Goal: Transaction & Acquisition: Purchase product/service

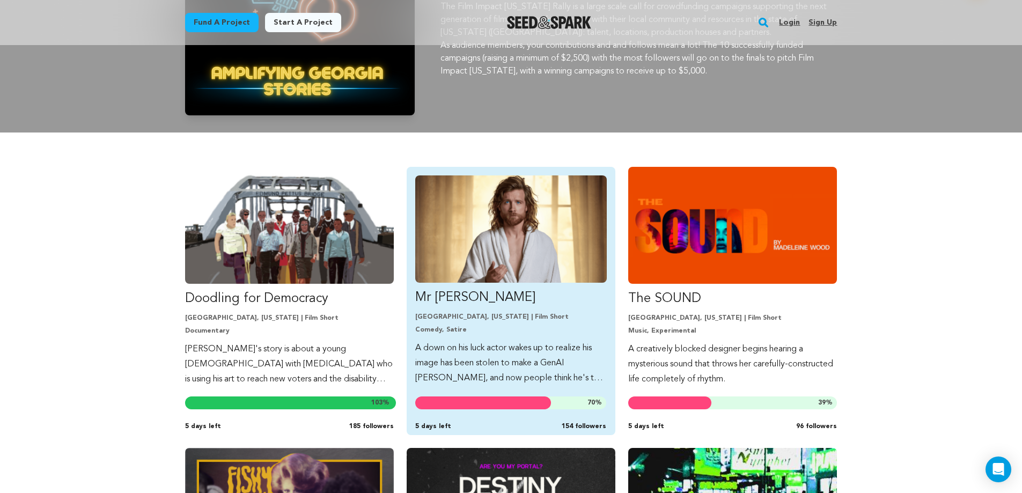
scroll to position [161, 0]
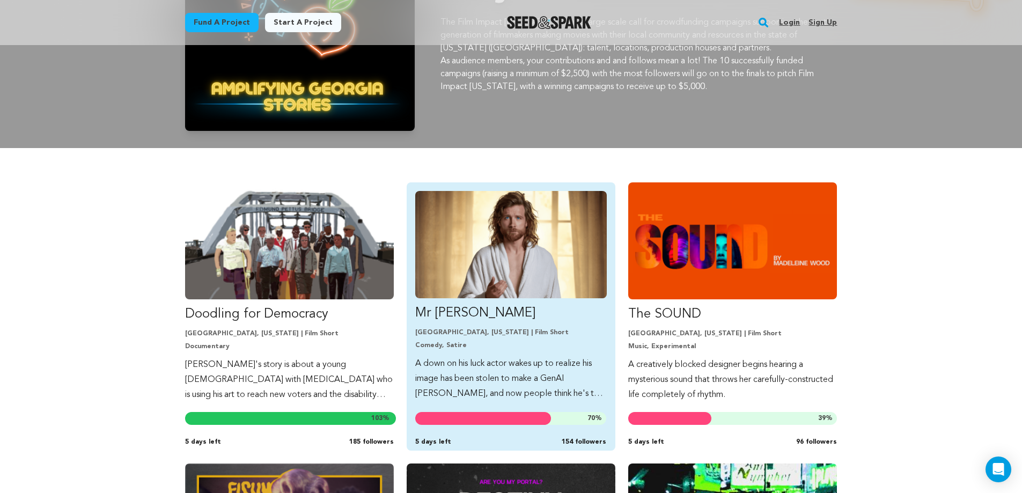
click at [550, 245] on img "Fund Mr Jesus" at bounding box center [510, 244] width 191 height 107
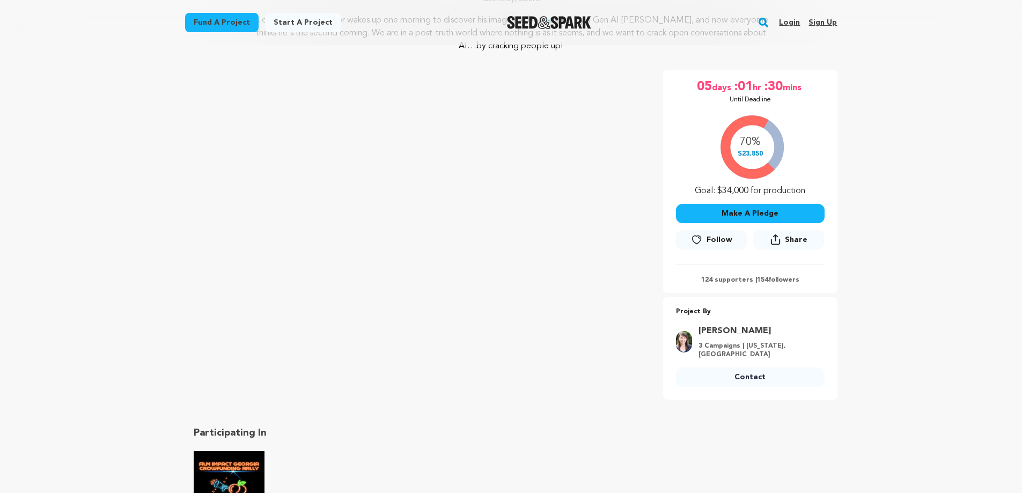
scroll to position [161, 0]
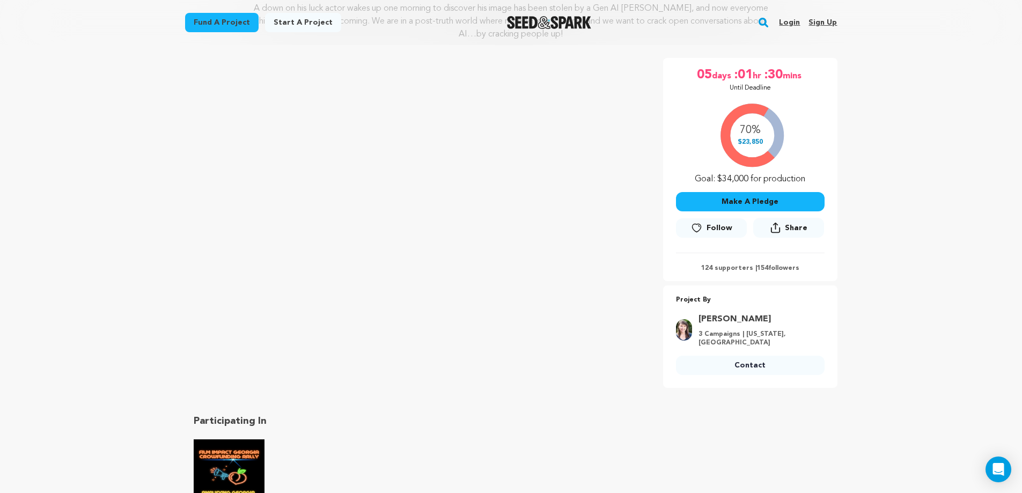
click at [750, 196] on button "Make A Pledge" at bounding box center [750, 201] width 149 height 19
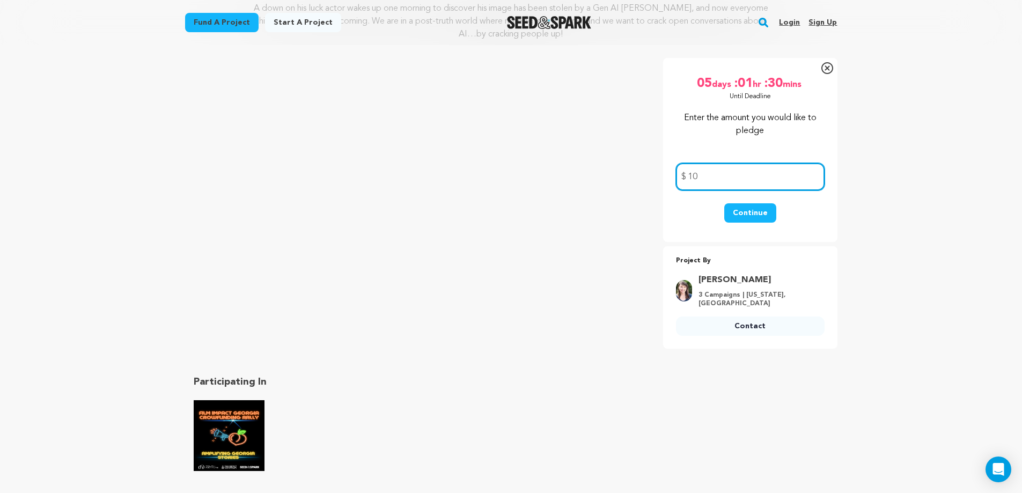
type input "10"
click at [750, 217] on button "Continue" at bounding box center [750, 212] width 52 height 19
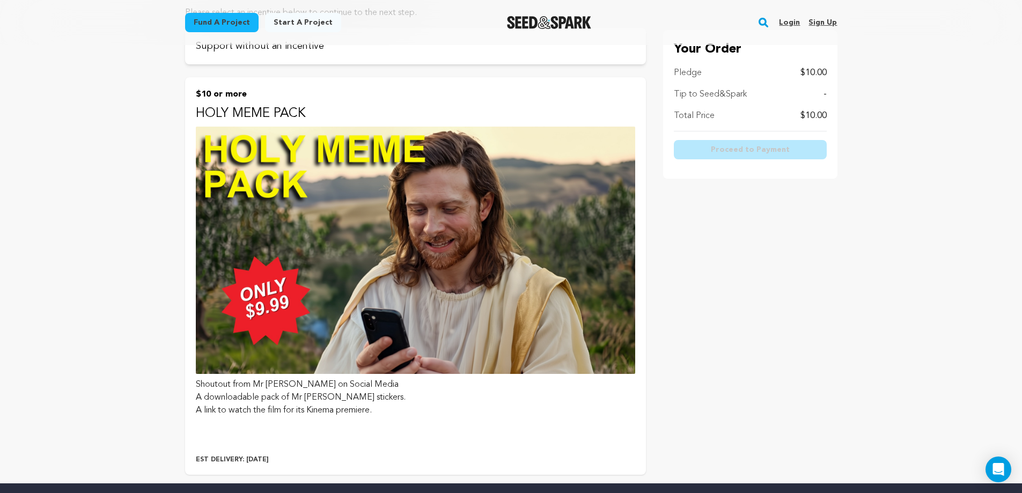
scroll to position [322, 0]
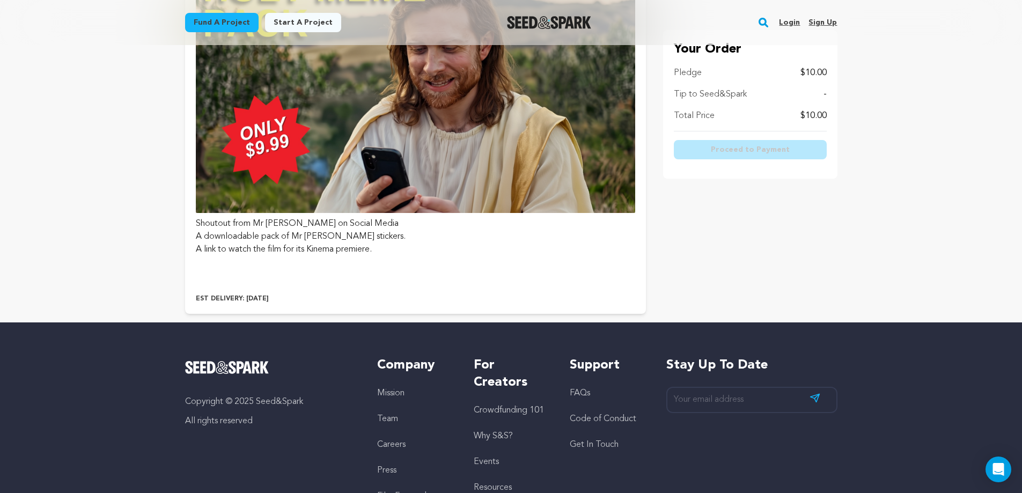
click at [725, 98] on p "Tip to Seed&Spark" at bounding box center [710, 94] width 73 height 13
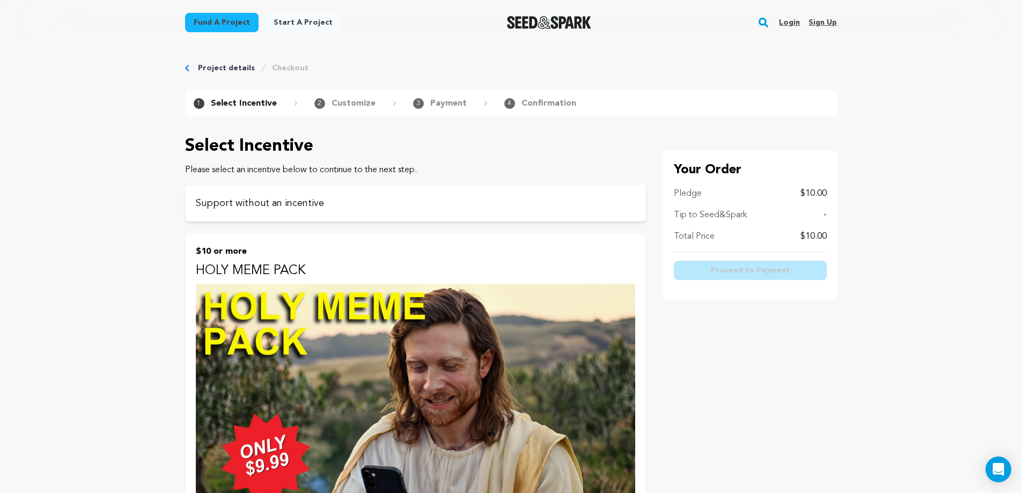
scroll to position [0, 0]
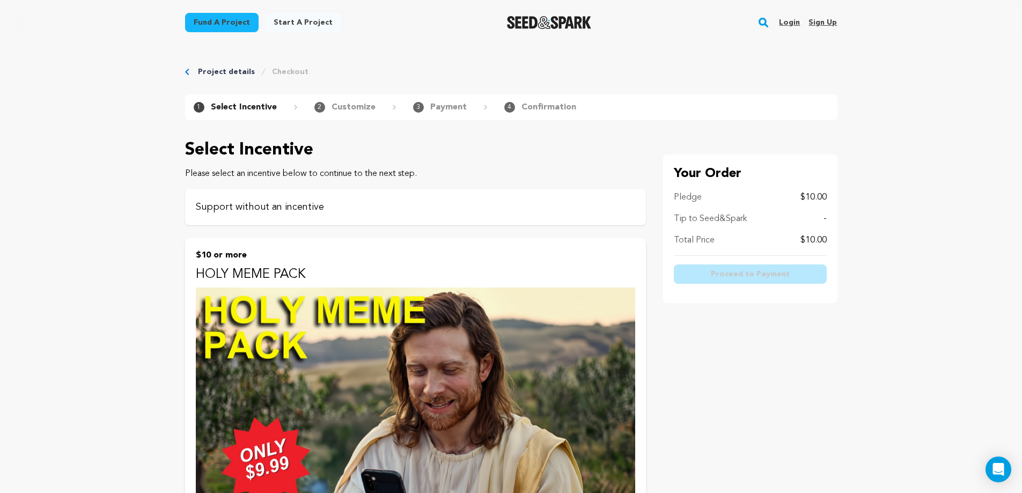
click at [276, 208] on p "Support without an incentive" at bounding box center [415, 207] width 439 height 15
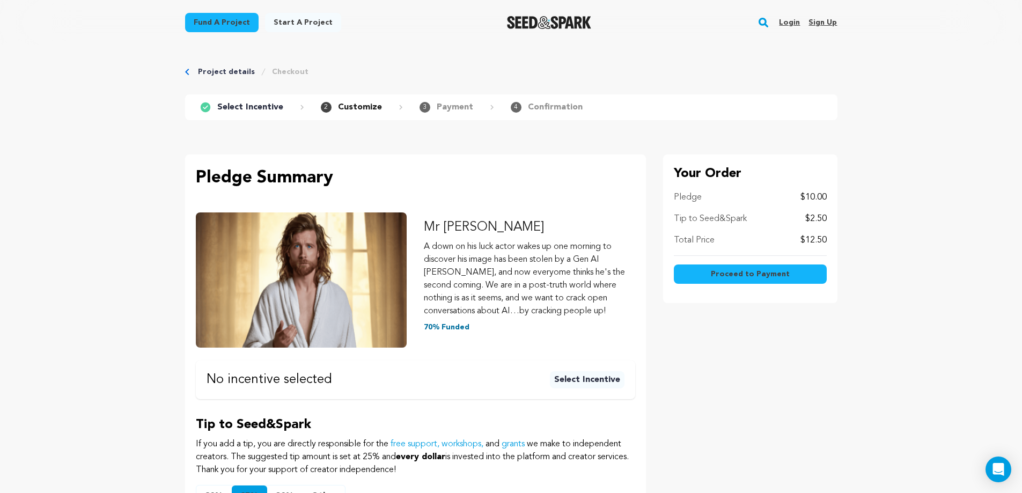
click at [754, 275] on span "Proceed to Payment" at bounding box center [750, 274] width 79 height 11
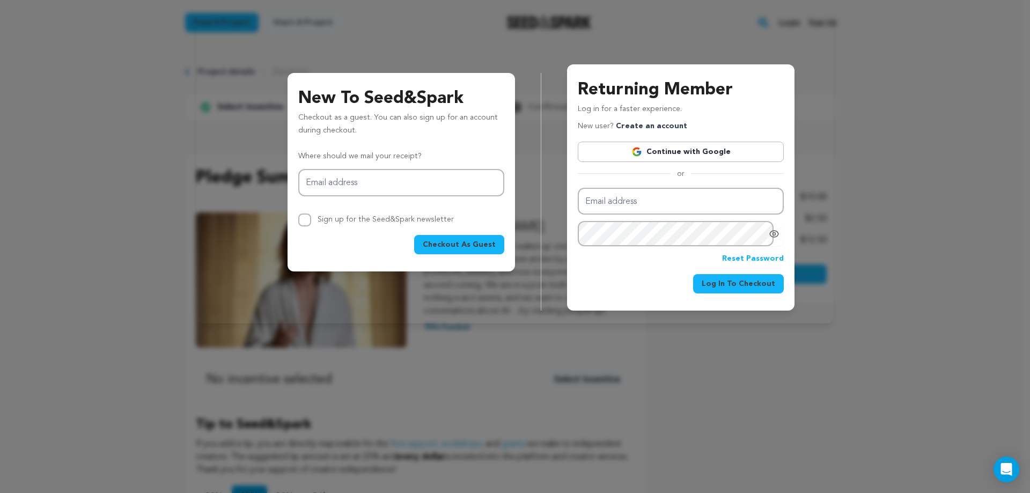
click at [734, 153] on link "Continue with Google" at bounding box center [681, 152] width 206 height 20
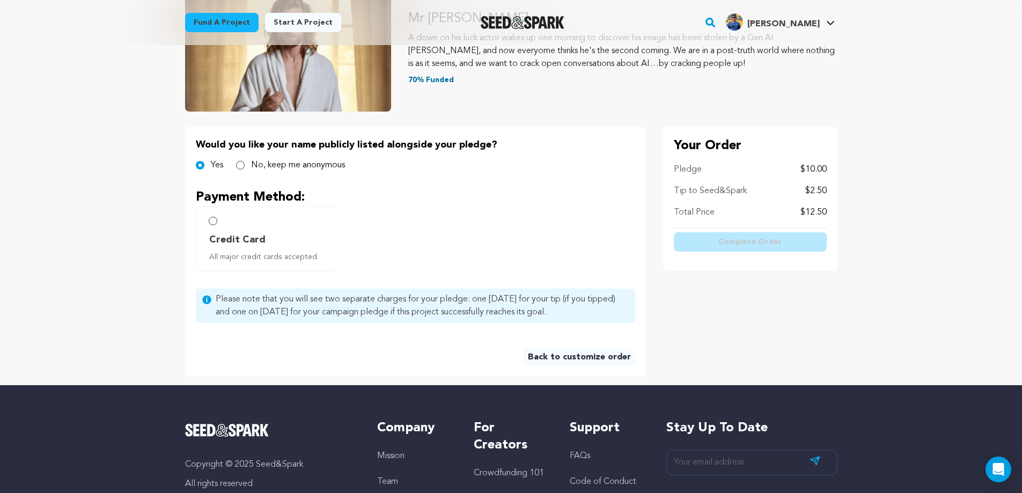
scroll to position [161, 0]
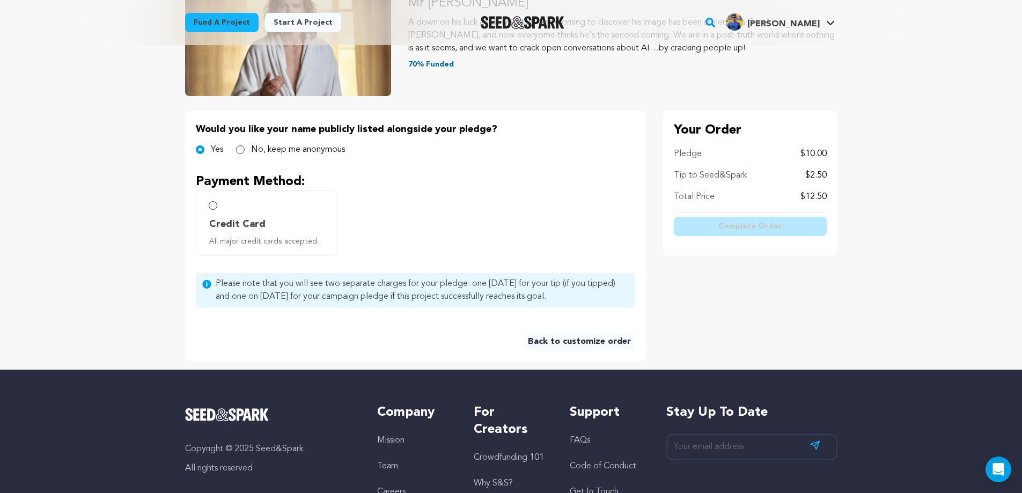
click at [209, 203] on label "Credit Card All major credit cards accepted." at bounding box center [266, 222] width 141 height 65
radio input "true"
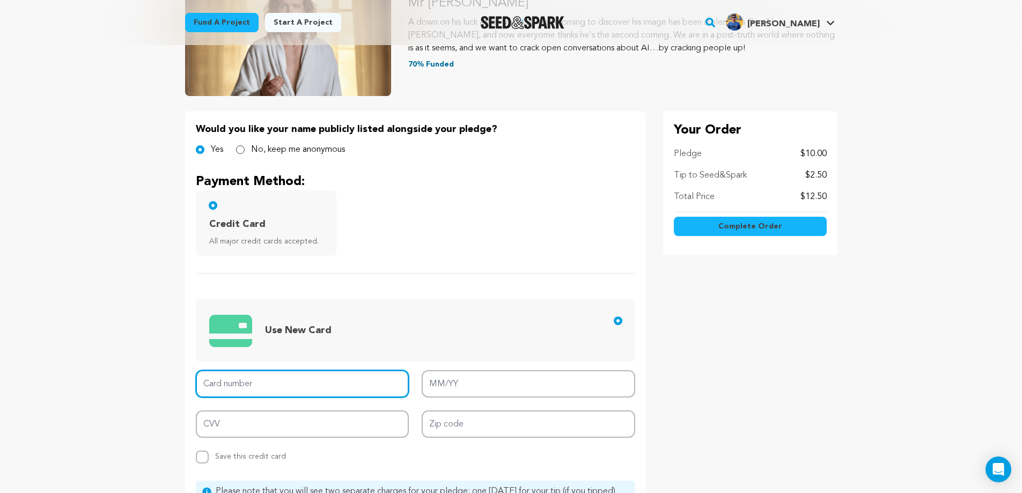
click at [323, 373] on input "Card number" at bounding box center [302, 383] width 213 height 27
type input "4166 4451 0348 3268"
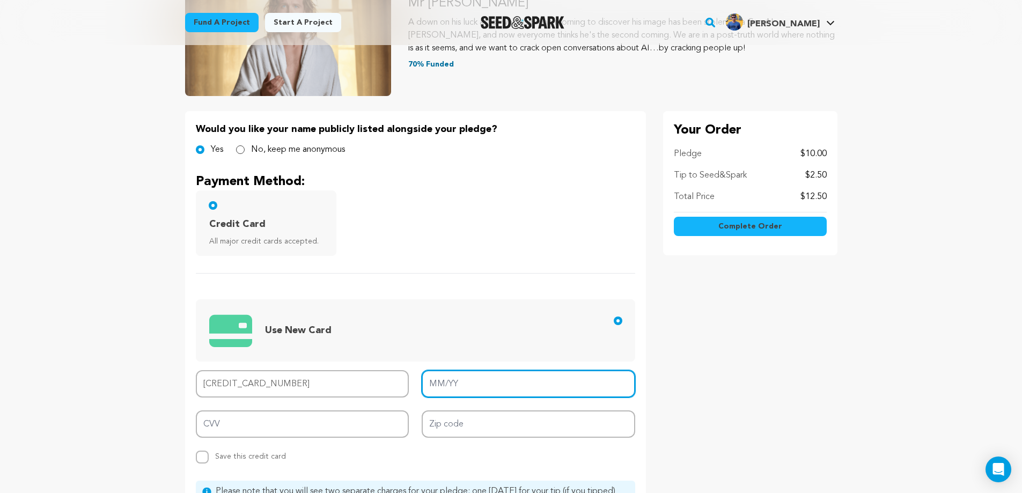
type input "10/27"
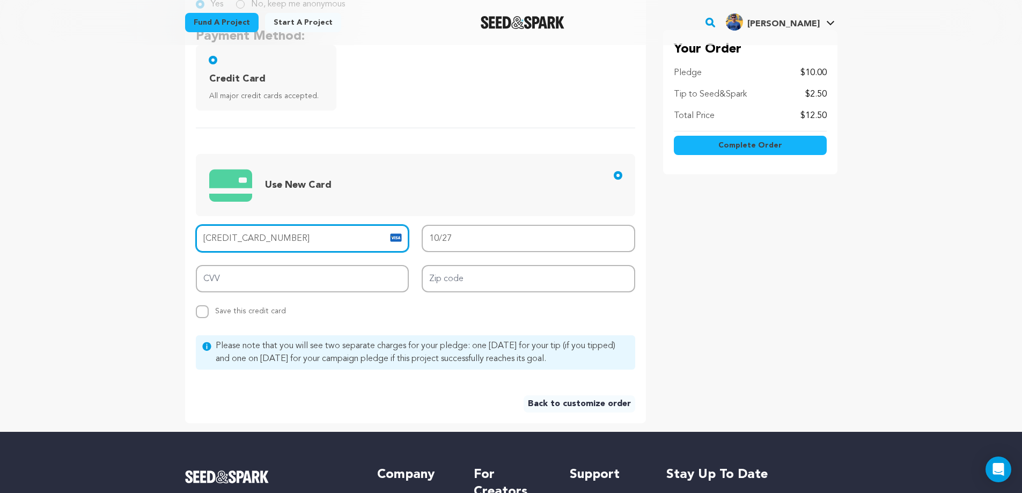
scroll to position [322, 0]
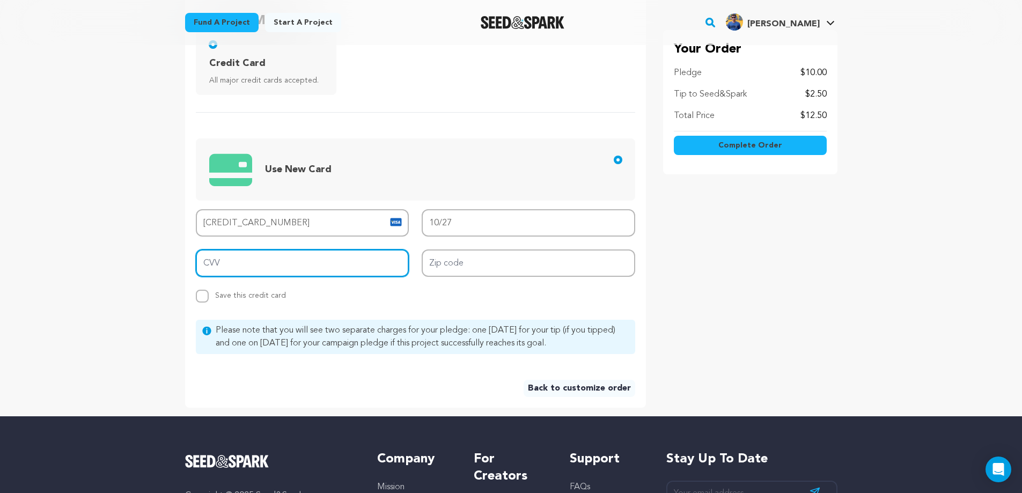
click at [301, 266] on input "CVV" at bounding box center [302, 262] width 213 height 27
type input "767"
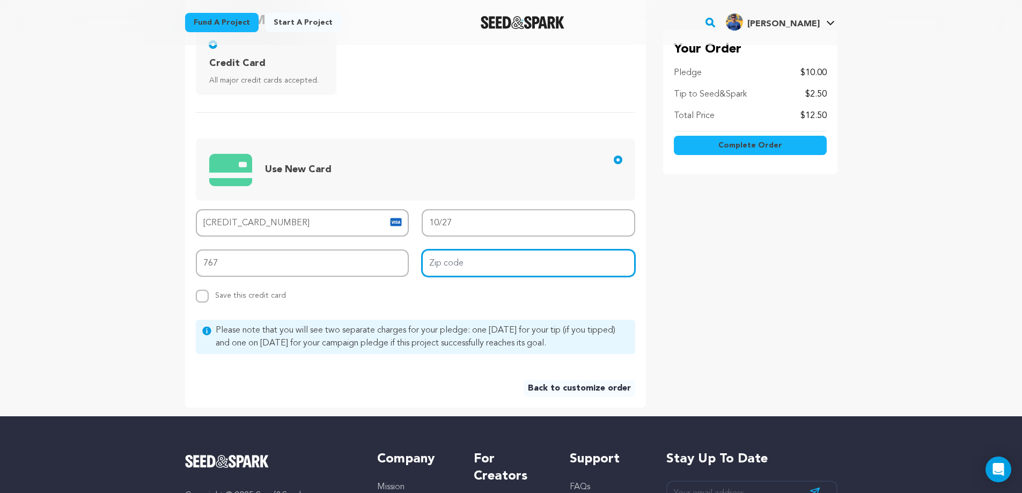
click at [479, 256] on input "Zip code" at bounding box center [528, 262] width 213 height 27
type input "400053"
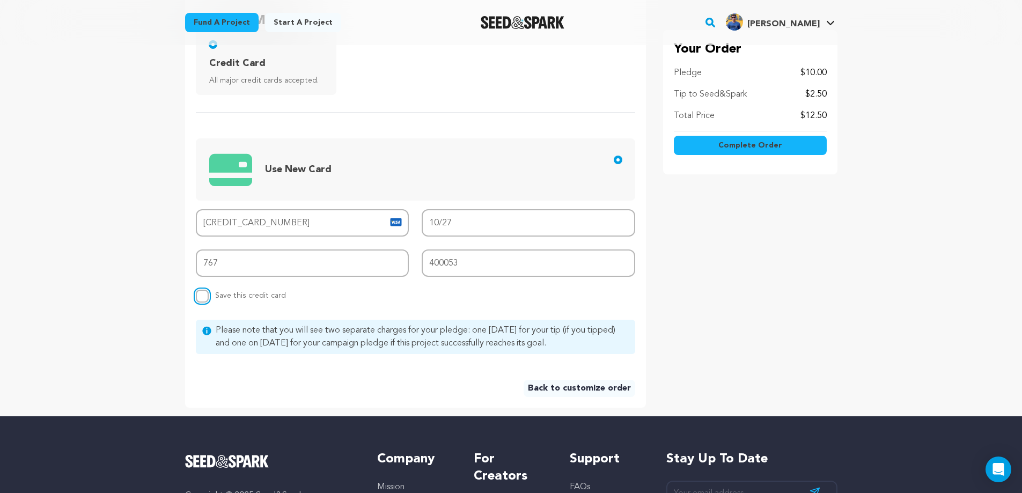
click at [201, 297] on input "Replace saved credit card Save this credit card" at bounding box center [202, 296] width 13 height 13
checkbox input "true"
click at [736, 146] on span "Complete Order" at bounding box center [750, 145] width 64 height 11
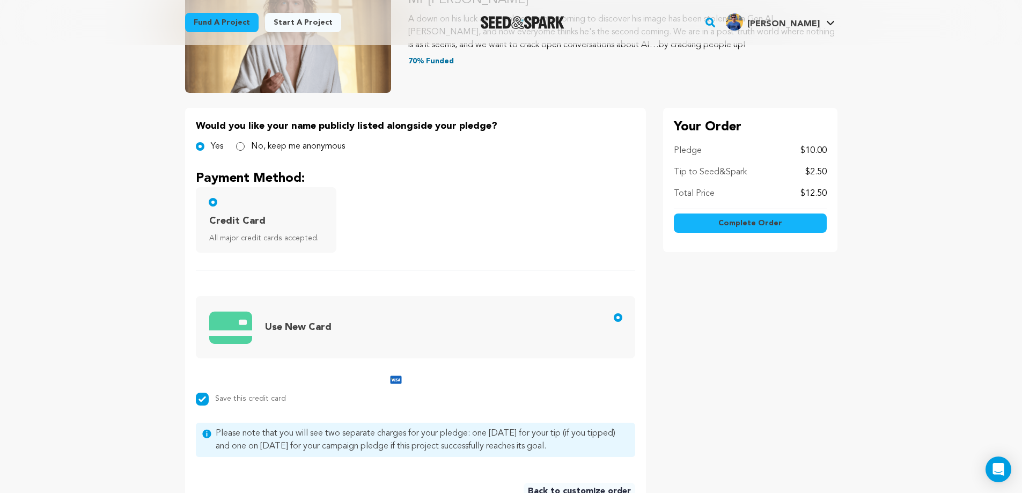
scroll to position [161, 0]
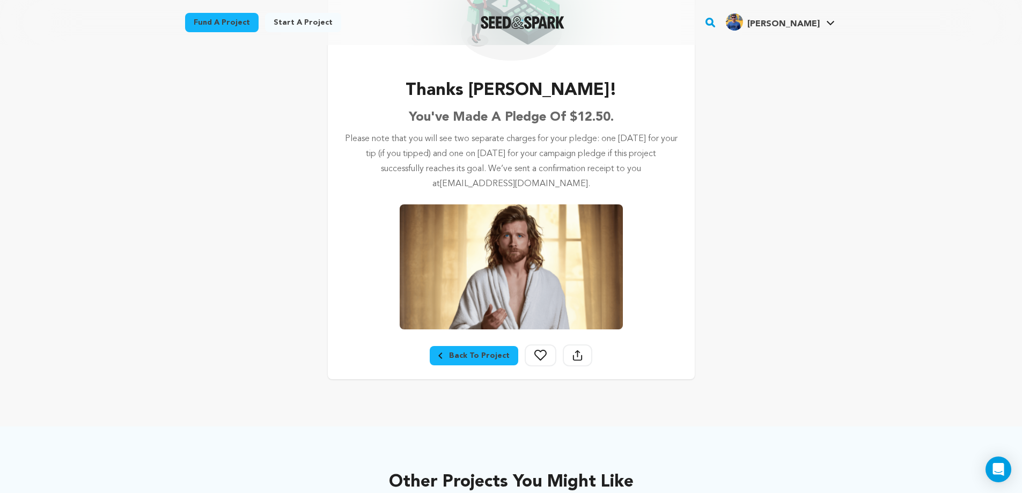
scroll to position [161, 0]
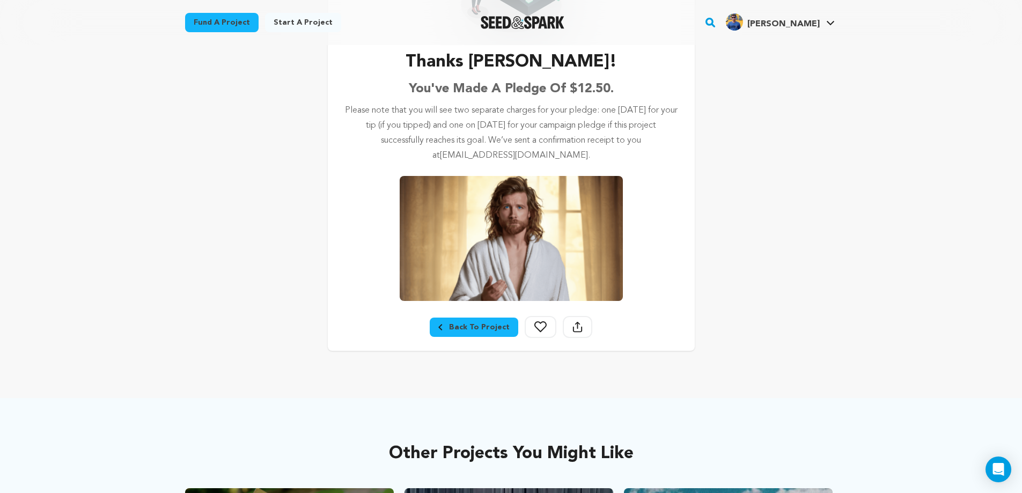
click at [461, 330] on div "Back To Project" at bounding box center [473, 327] width 71 height 11
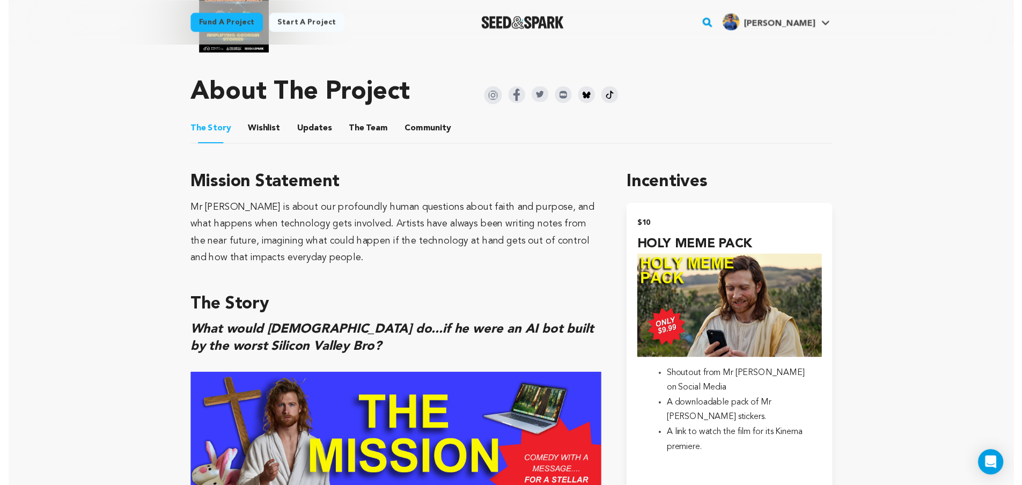
scroll to position [483, 0]
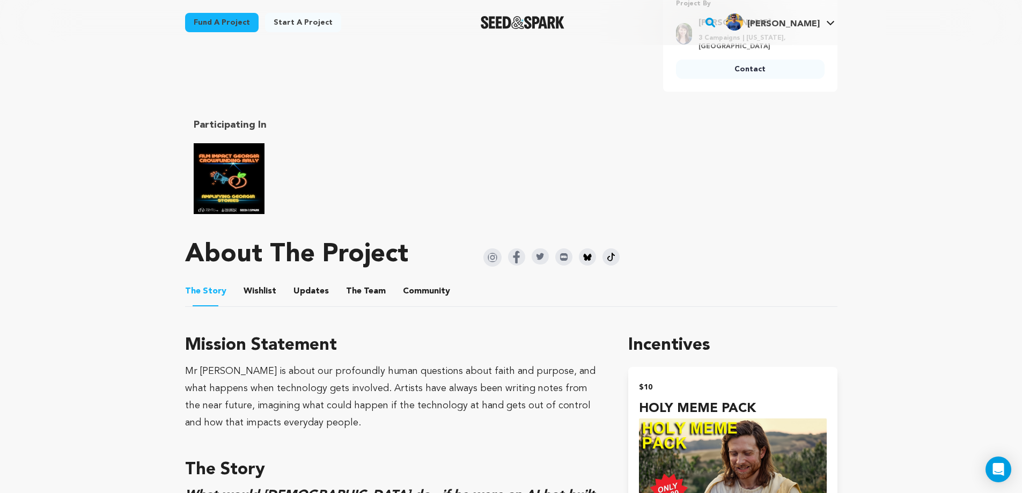
click at [424, 291] on button "Community" at bounding box center [427, 294] width 26 height 26
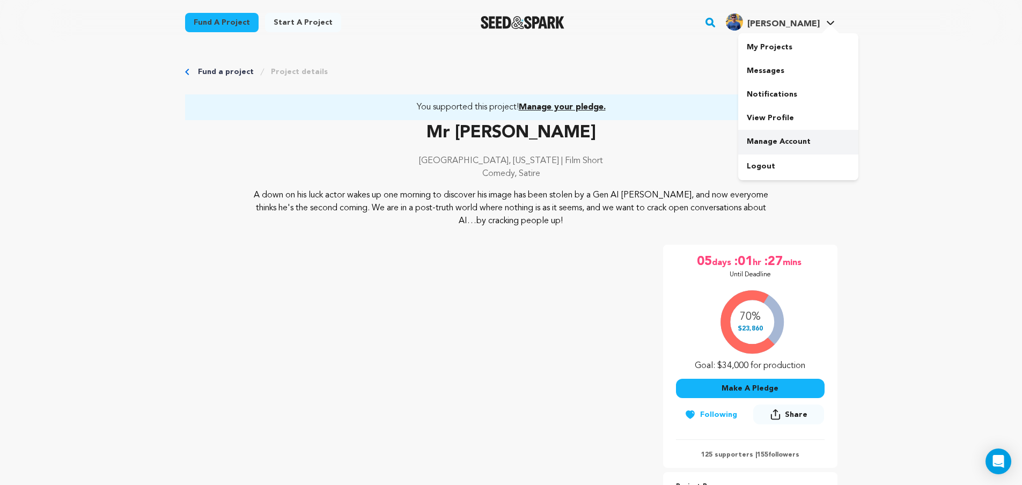
click at [779, 143] on link "Manage Account" at bounding box center [798, 142] width 120 height 24
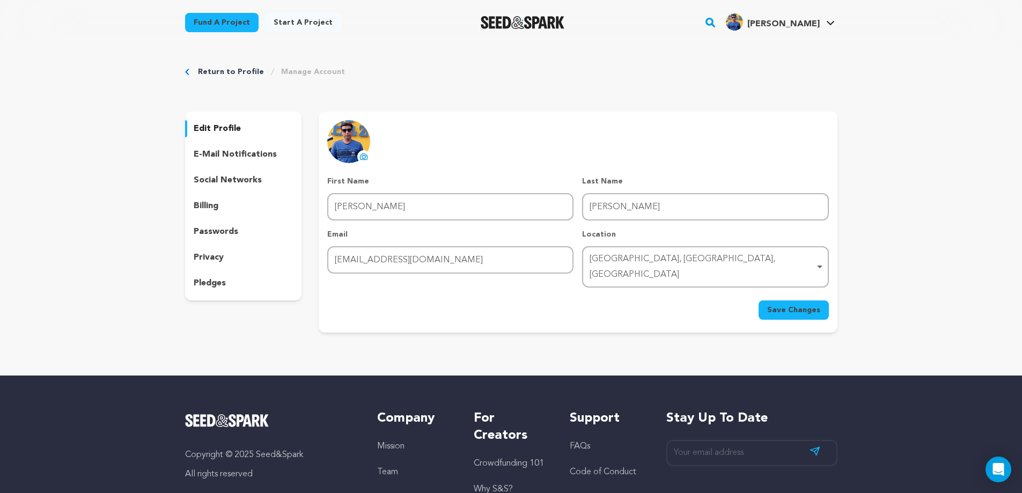
click at [220, 204] on div "billing" at bounding box center [243, 205] width 117 height 17
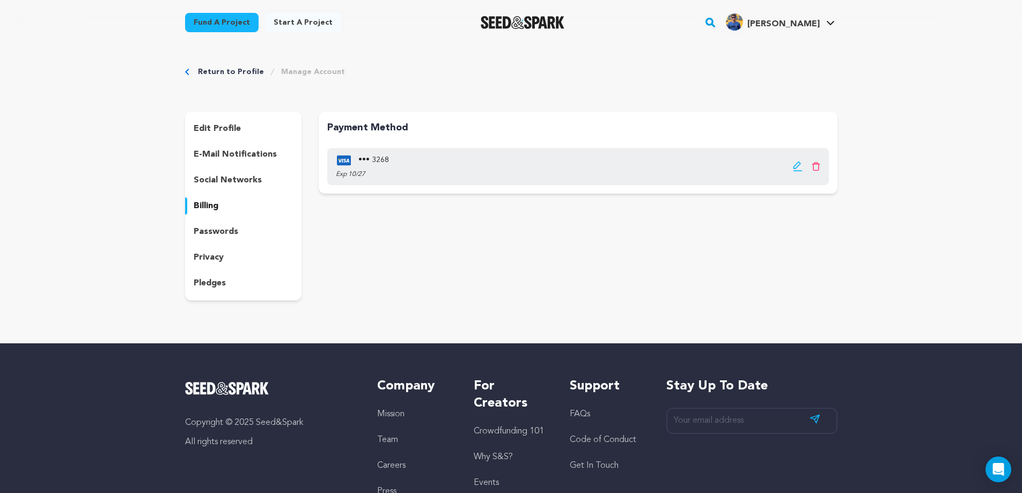
click at [219, 283] on p "pledges" at bounding box center [210, 283] width 32 height 13
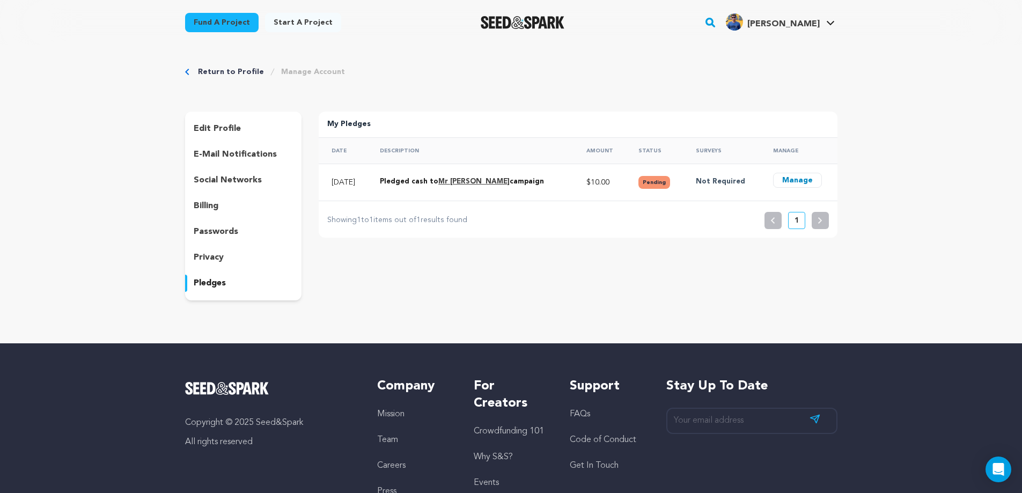
click at [536, 298] on div "uploading spinner upload profile image First Name First Name [PERSON_NAME] Last…" at bounding box center [578, 206] width 518 height 189
